Goal: Check status: Check status

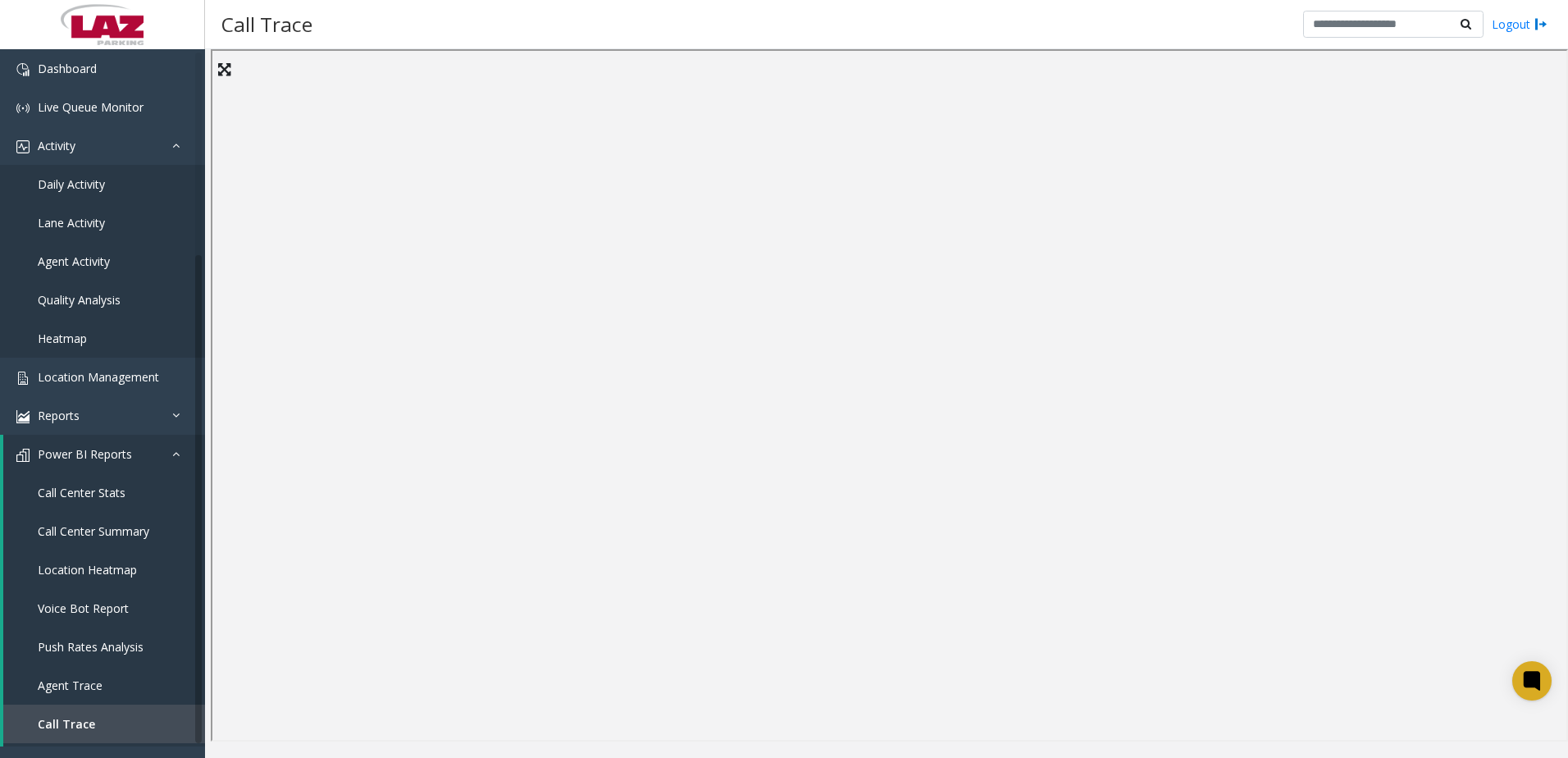
scroll to position [279, 0]
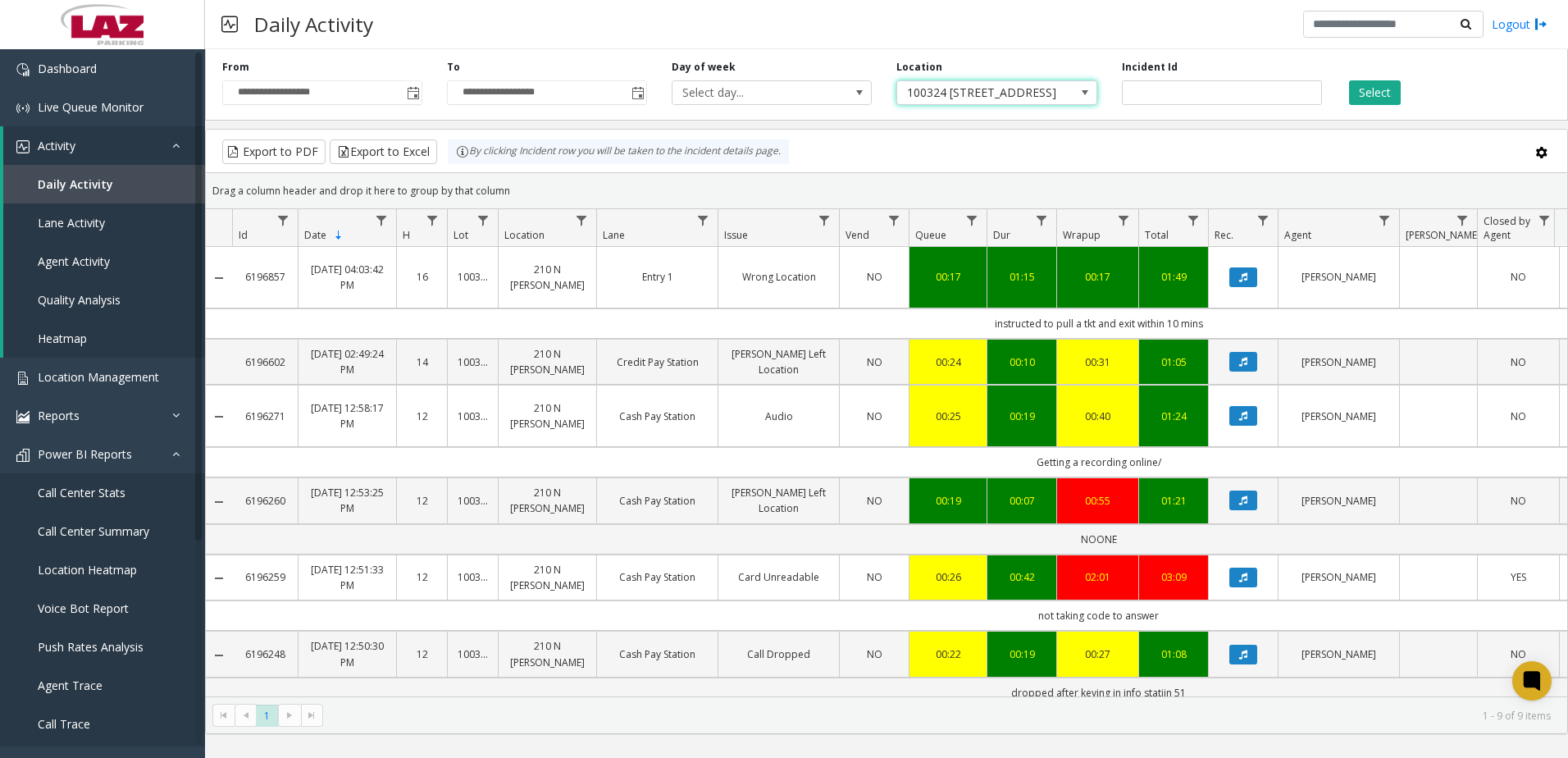
click at [957, 98] on span "100324 [STREET_ADDRESS][PERSON_NAME]" at bounding box center [976, 92] width 159 height 23
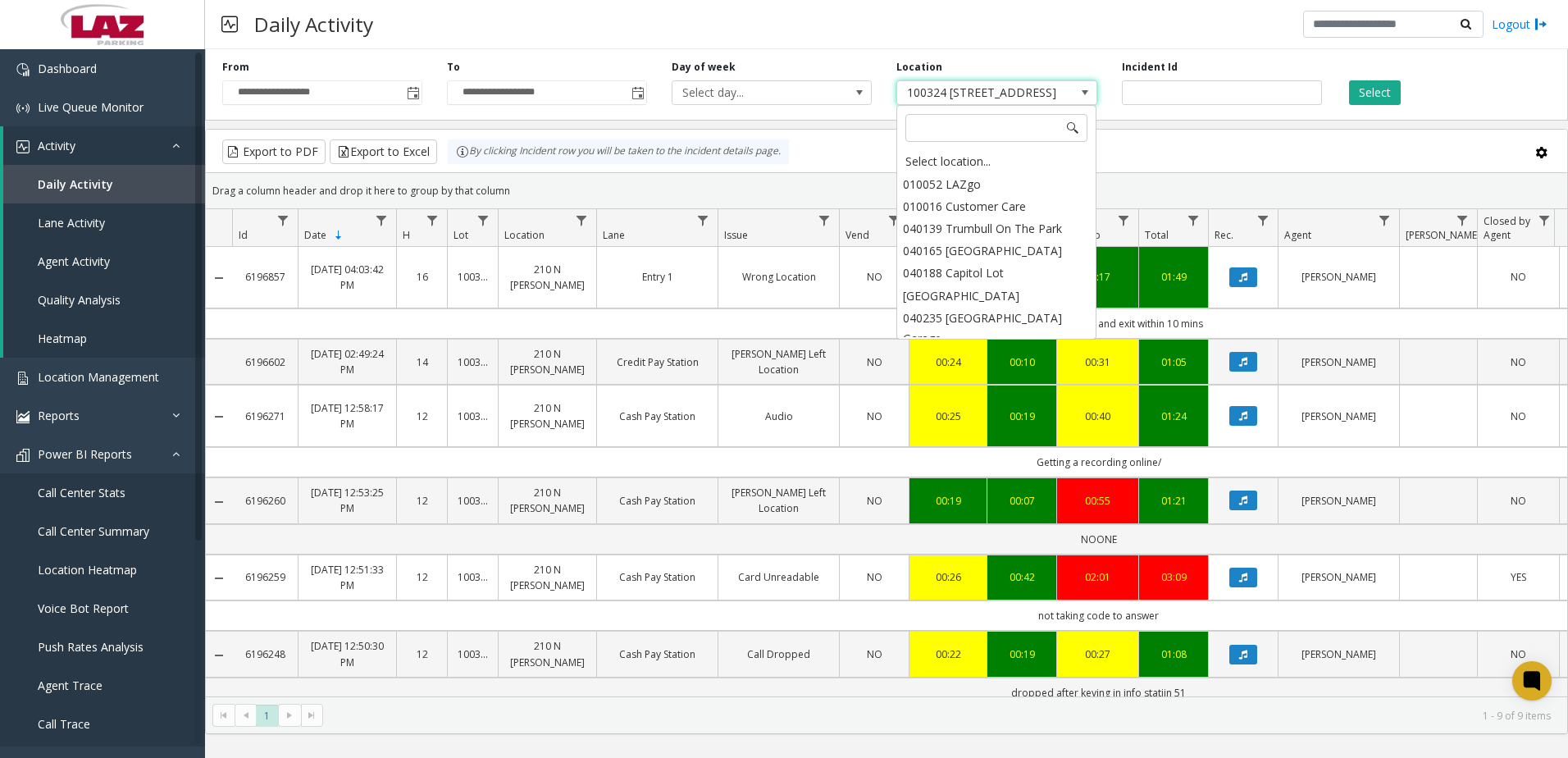
scroll to position [16724, 0]
click at [957, 120] on input at bounding box center [996, 127] width 182 height 28
type input "******"
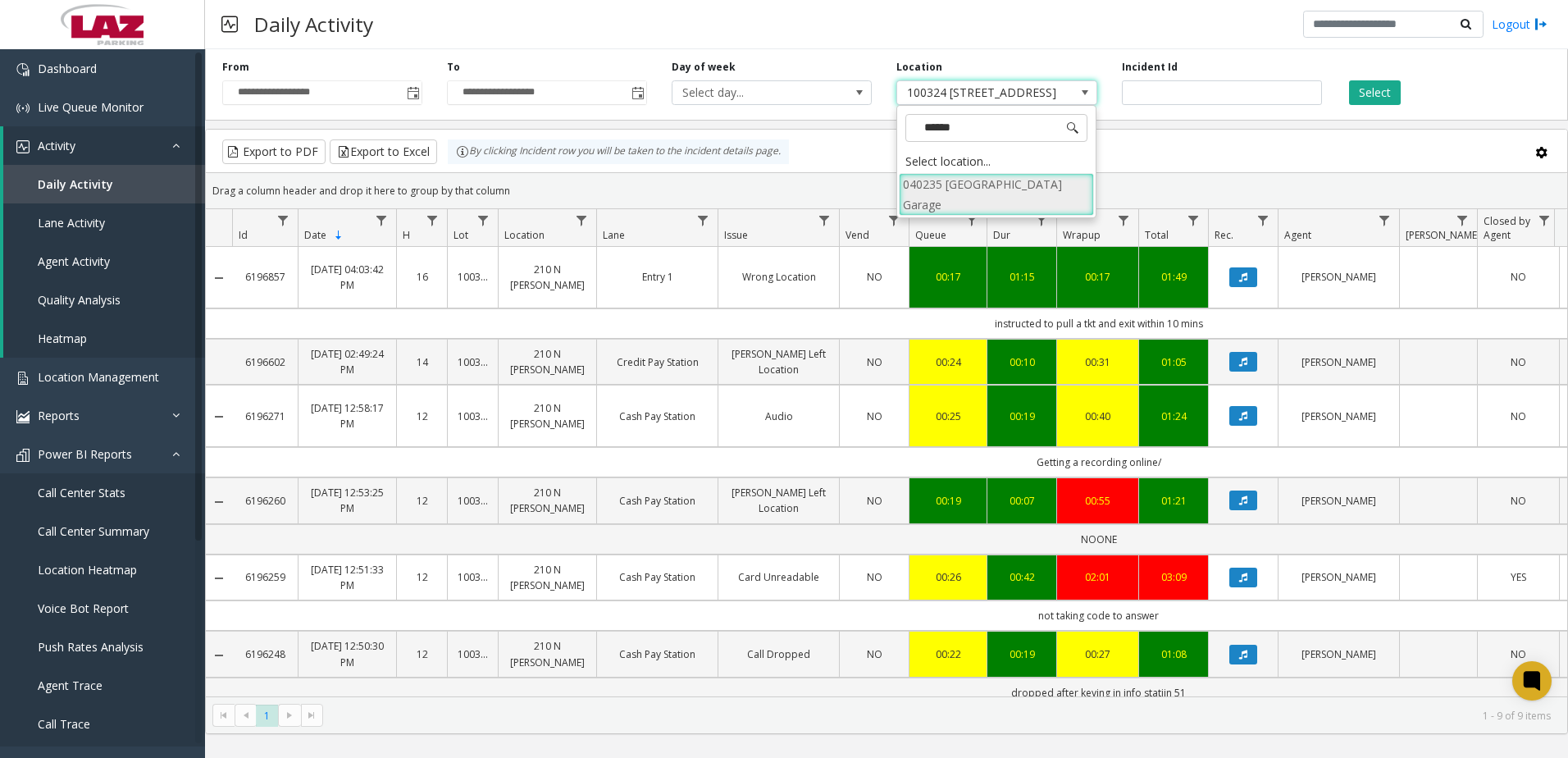
click at [992, 189] on li "040235 [GEOGRAPHIC_DATA] Garage" at bounding box center [996, 194] width 195 height 43
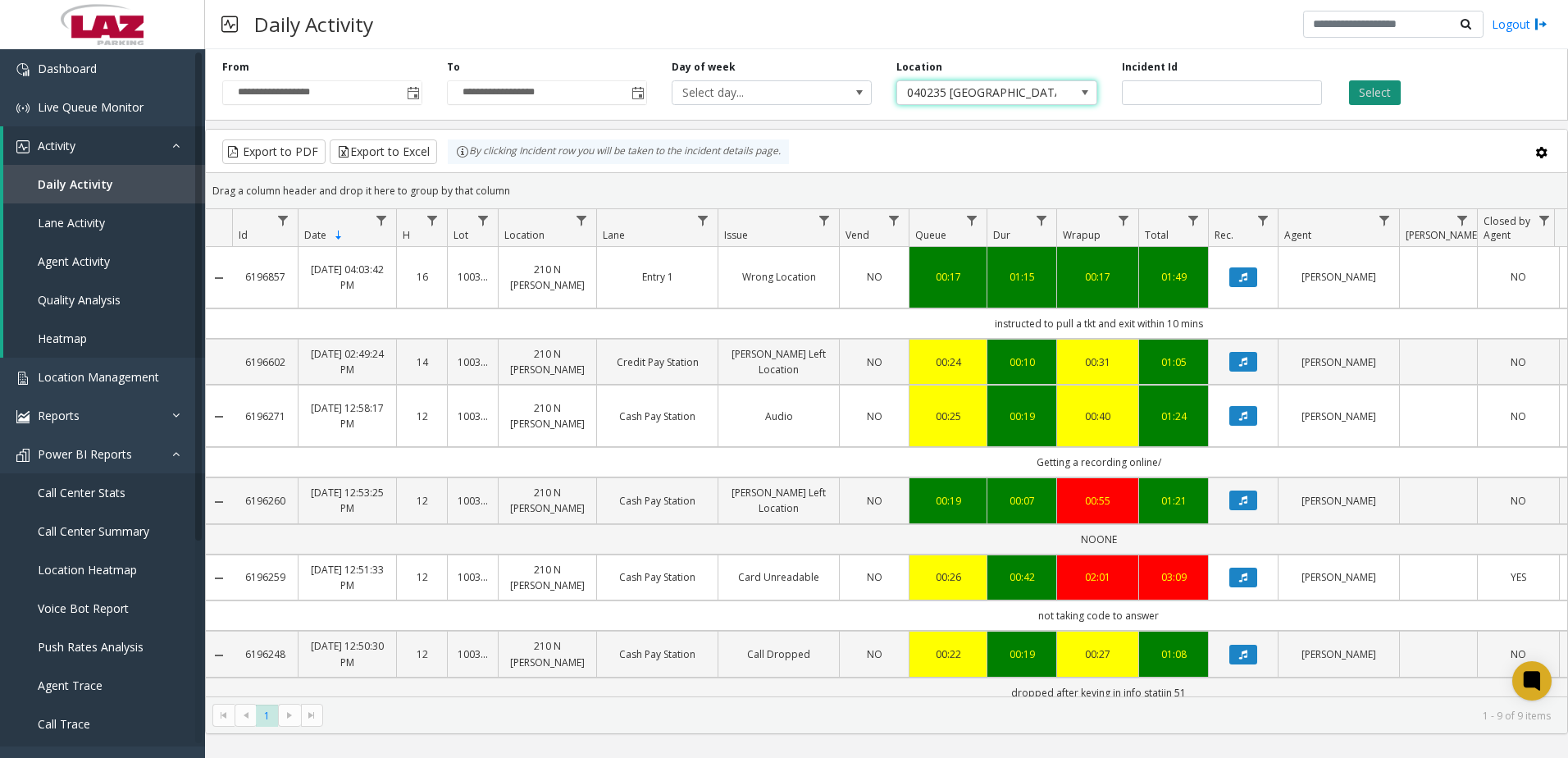
click at [1391, 87] on button "Select" at bounding box center [1374, 92] width 51 height 24
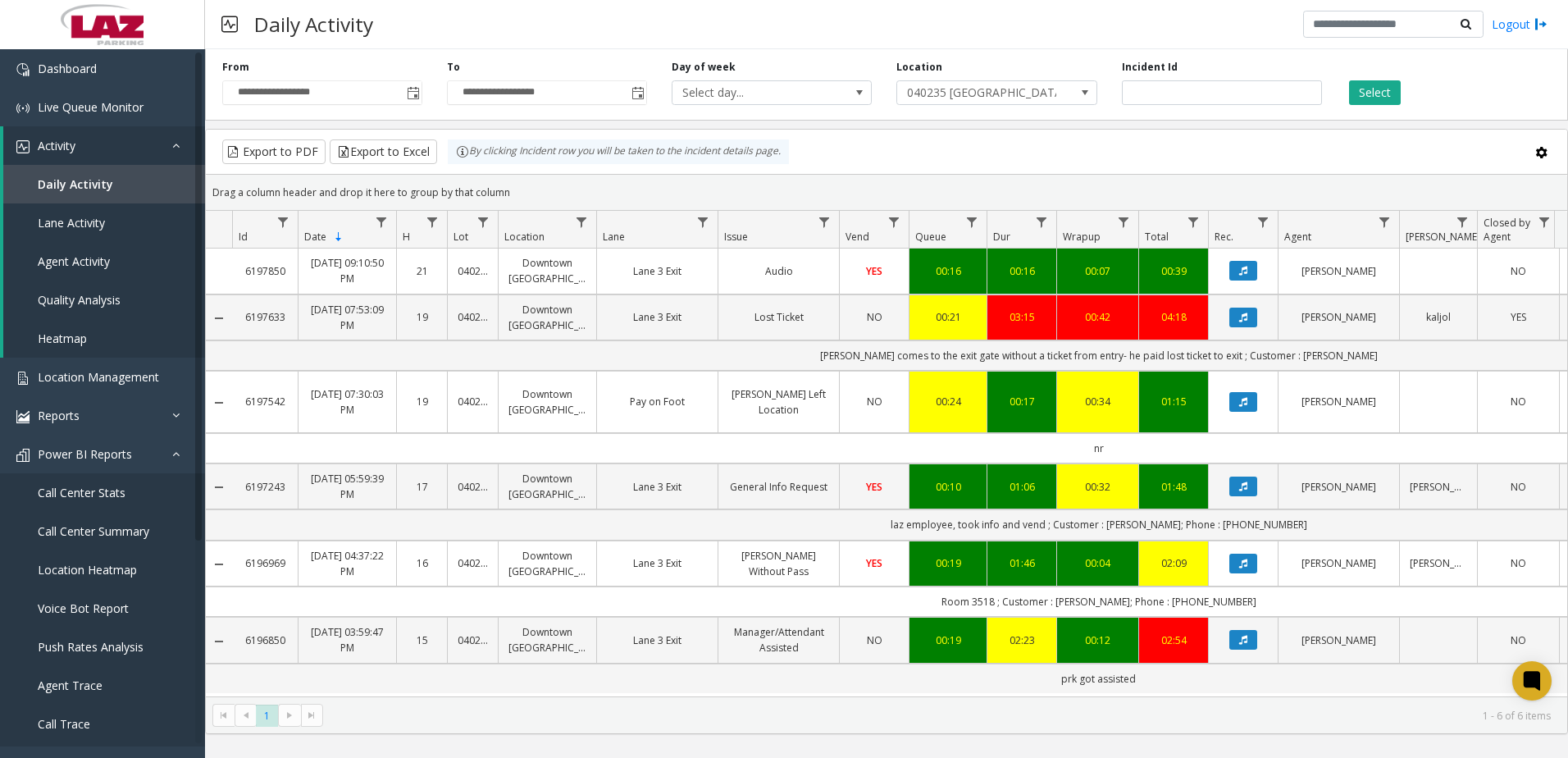
scroll to position [86, 0]
